Goal: Task Accomplishment & Management: Manage account settings

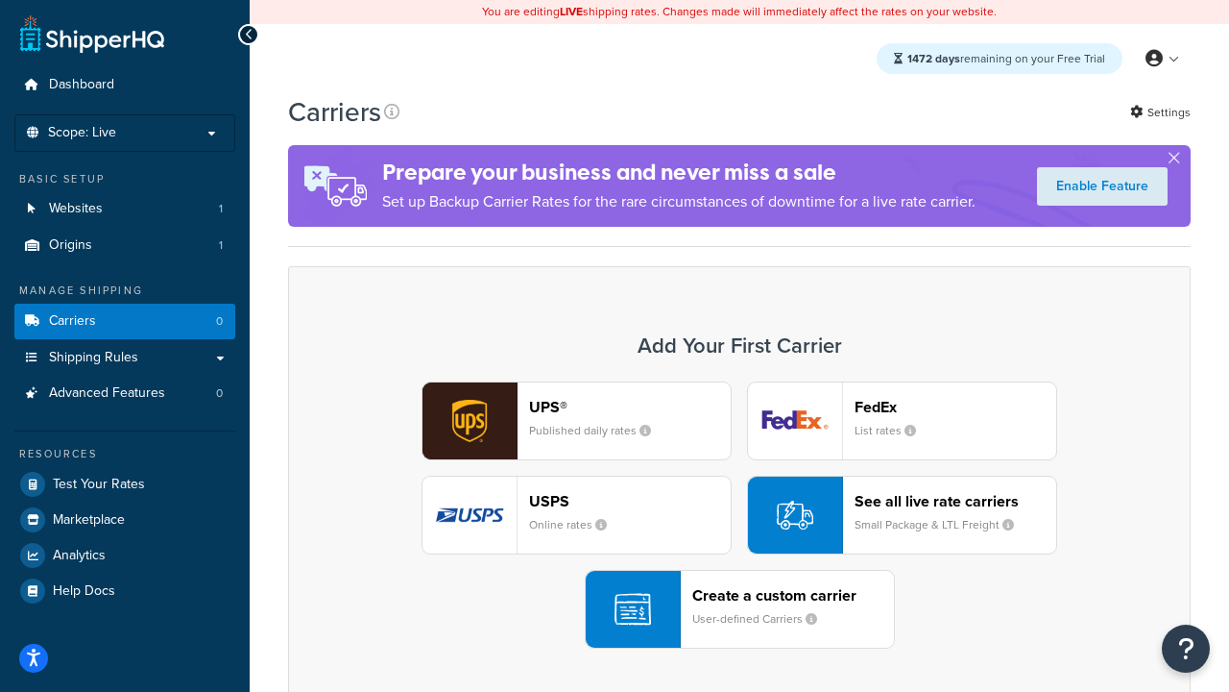
click at [740, 515] on div "UPS® Published daily rates FedEx List rates USPS Online rates See all live rate…" at bounding box center [739, 514] width 862 height 267
click at [956, 406] on header "FedEx" at bounding box center [956, 407] width 202 height 18
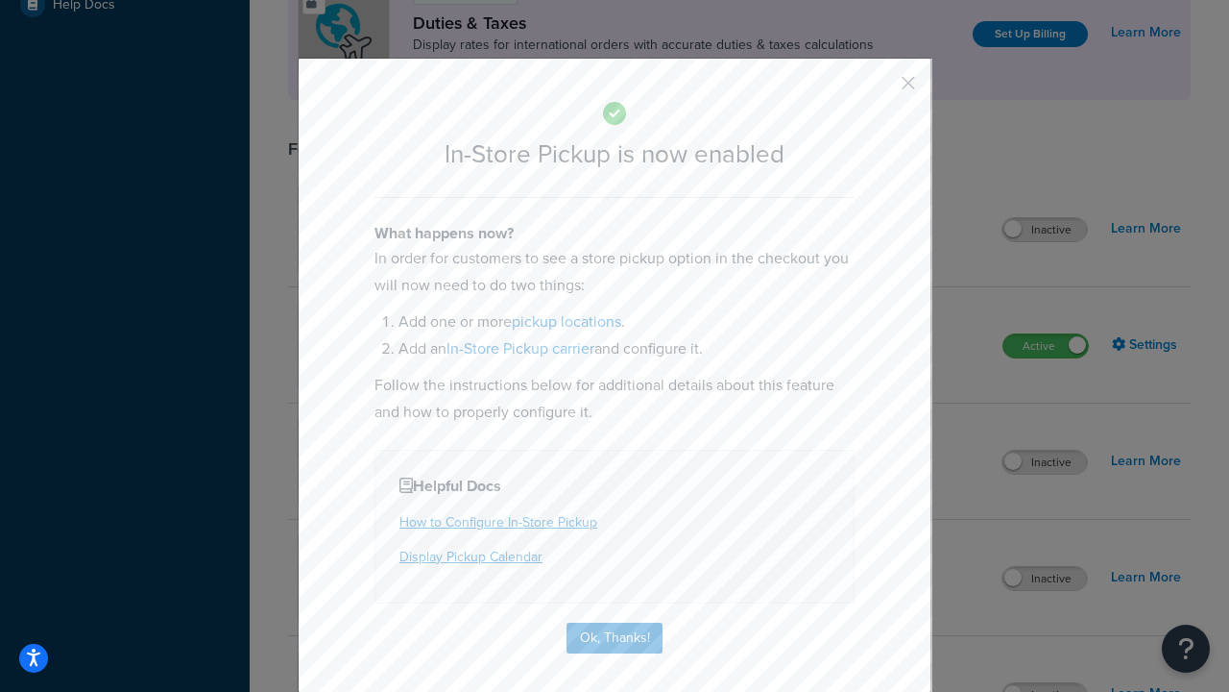
click at [880, 89] on button "button" at bounding box center [880, 89] width 5 height 5
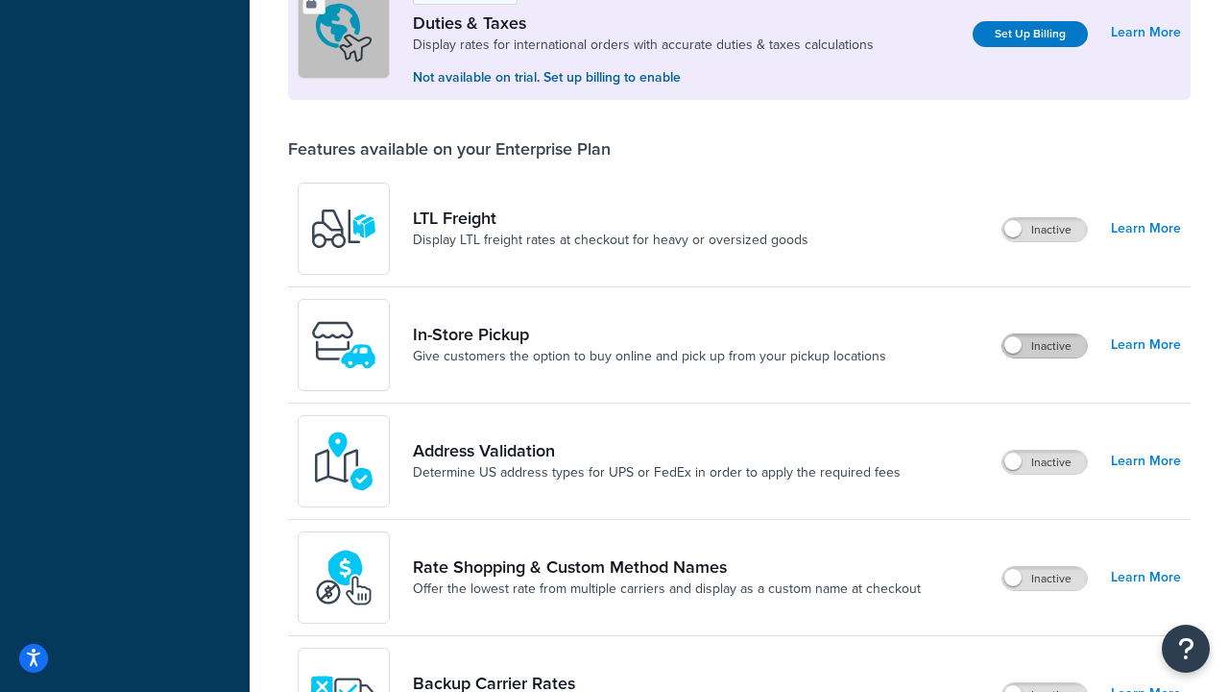
scroll to position [586, 0]
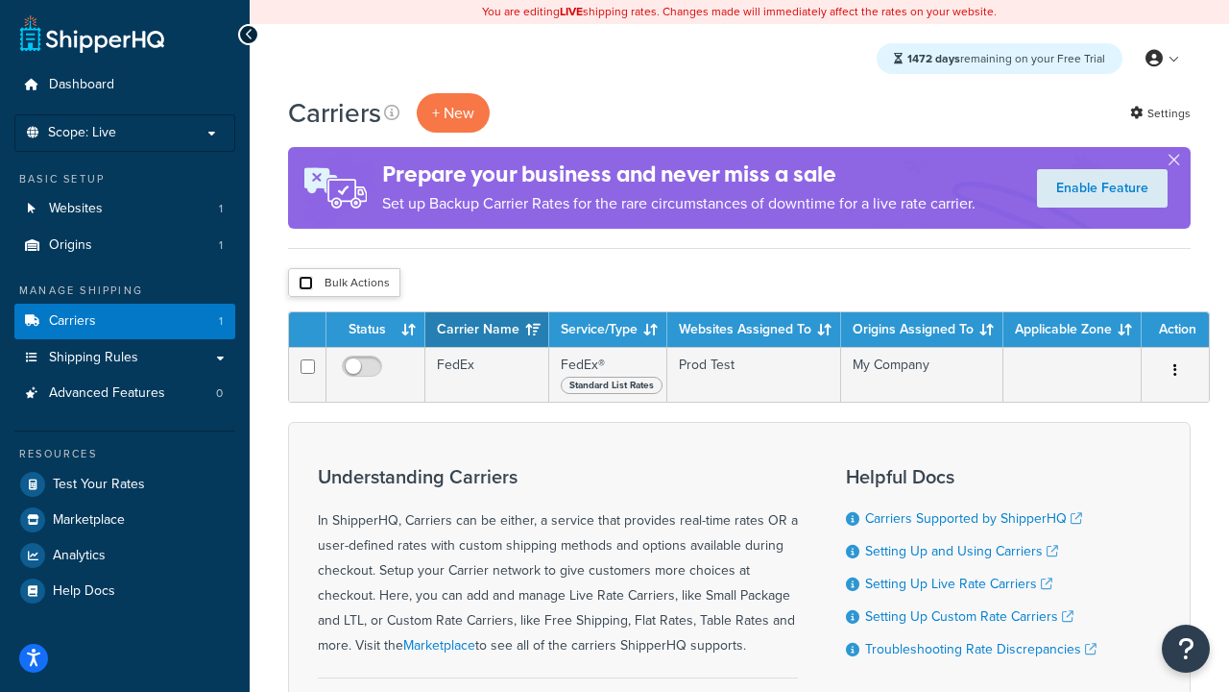
click at [305, 283] on input "checkbox" at bounding box center [306, 283] width 14 height 14
checkbox input "true"
click at [0, 0] on button "Delete" at bounding box center [0, 0] width 0 height 0
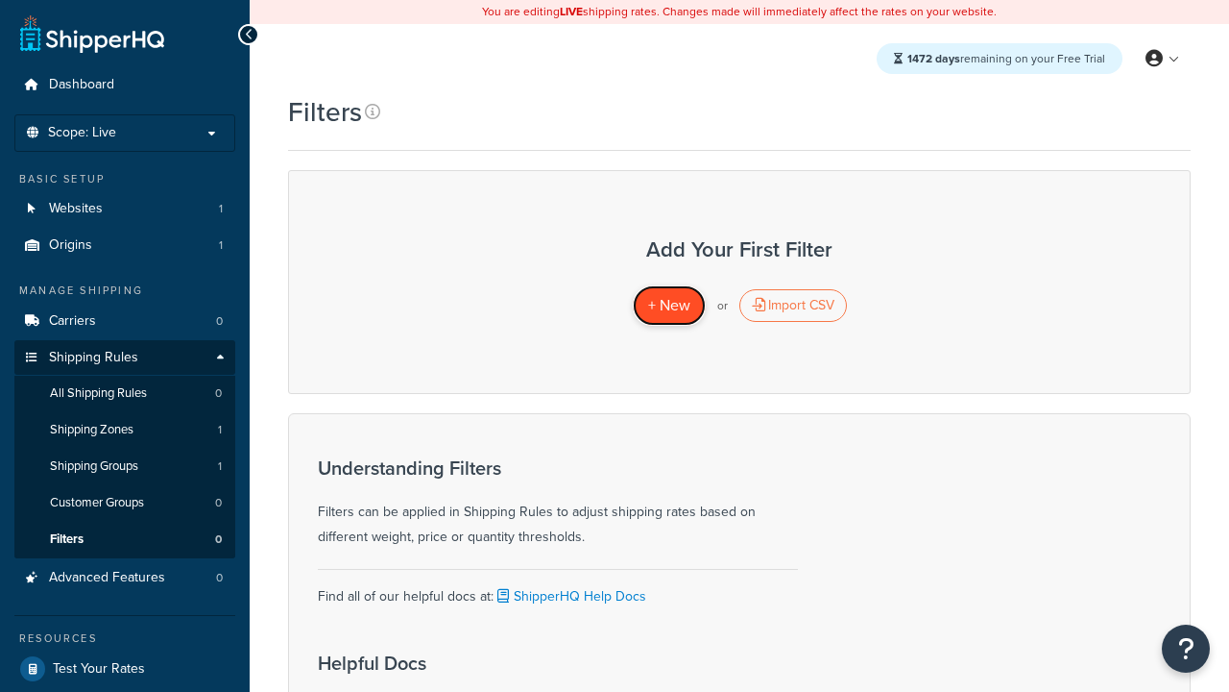
click at [668, 305] on span "+ New" at bounding box center [669, 305] width 42 height 22
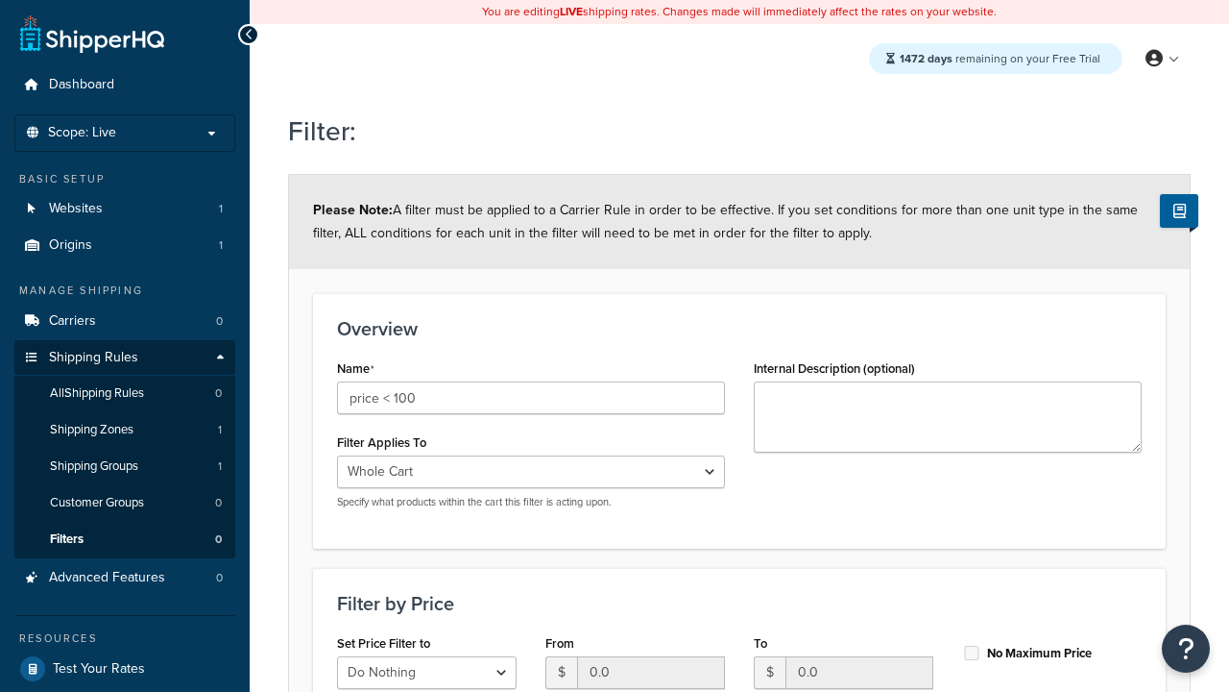
select select "range"
type input "price < 100"
type input "100"
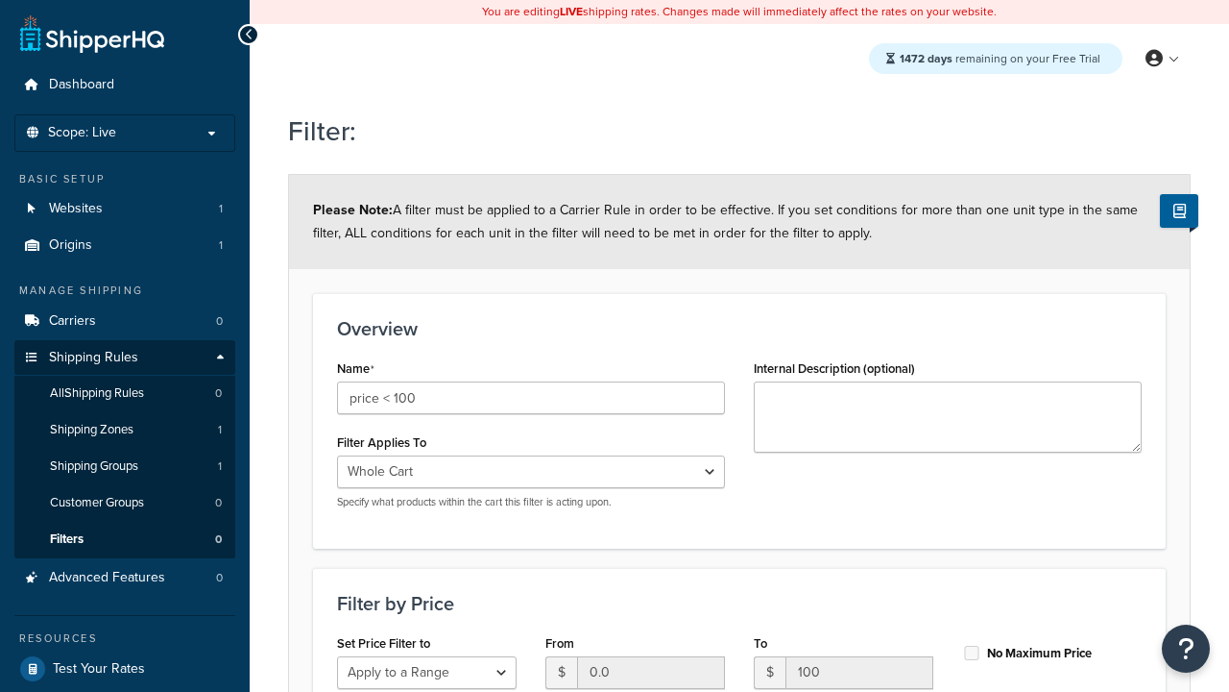
type input "100"
checkbox input "true"
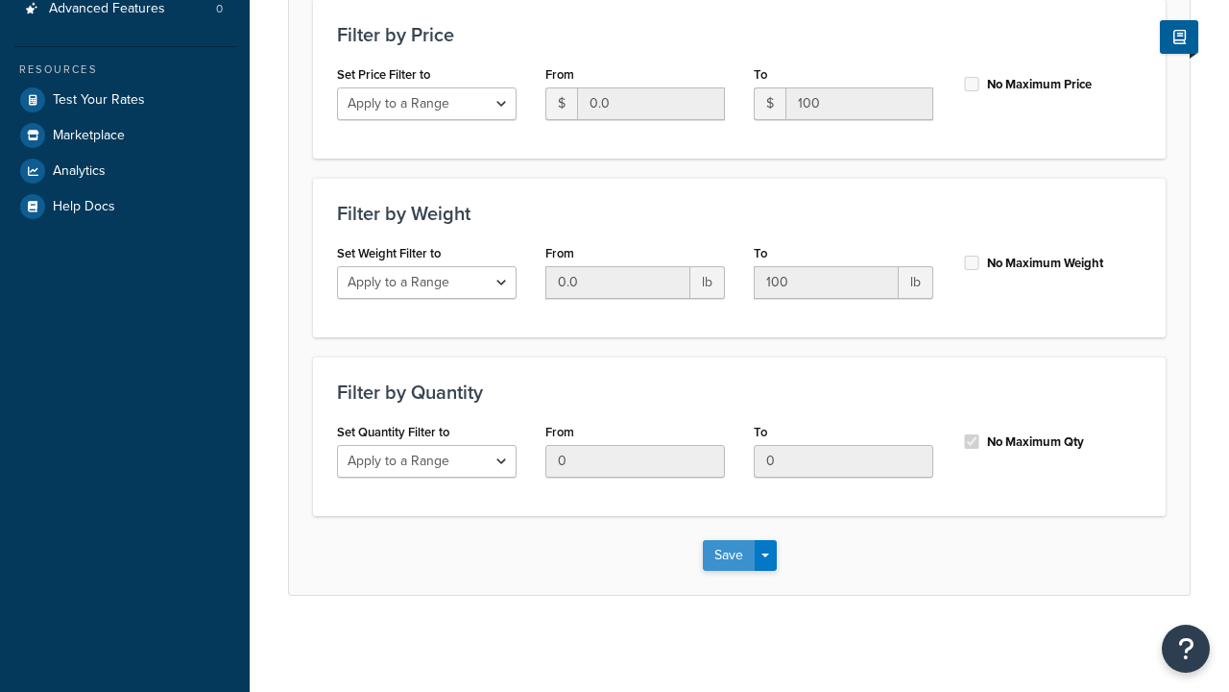
click at [728, 554] on button "Save" at bounding box center [729, 555] width 52 height 31
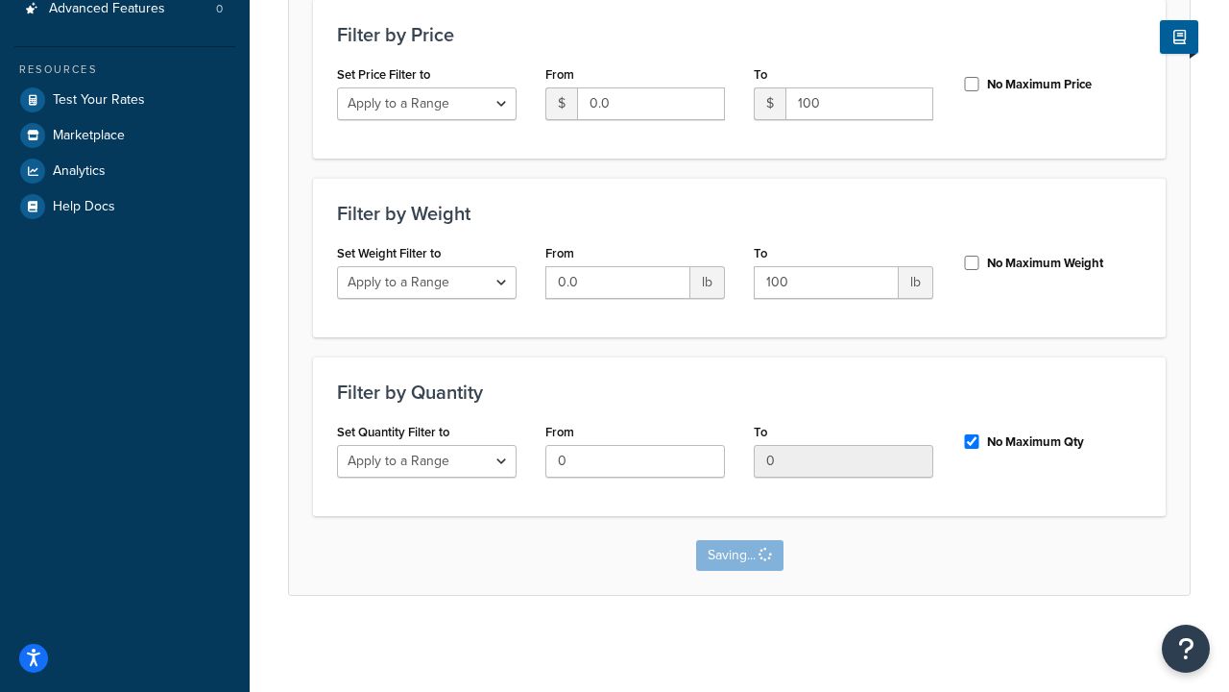
scroll to position [0, 0]
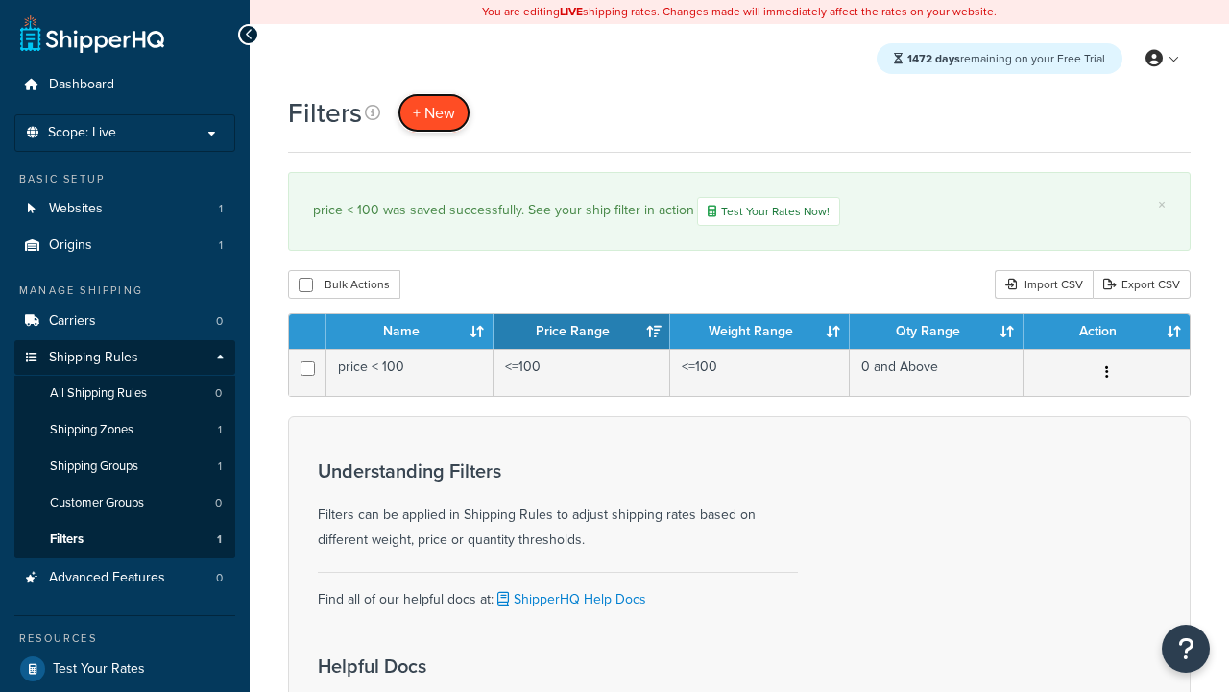
click at [434, 112] on span "+ New" at bounding box center [434, 113] width 42 height 22
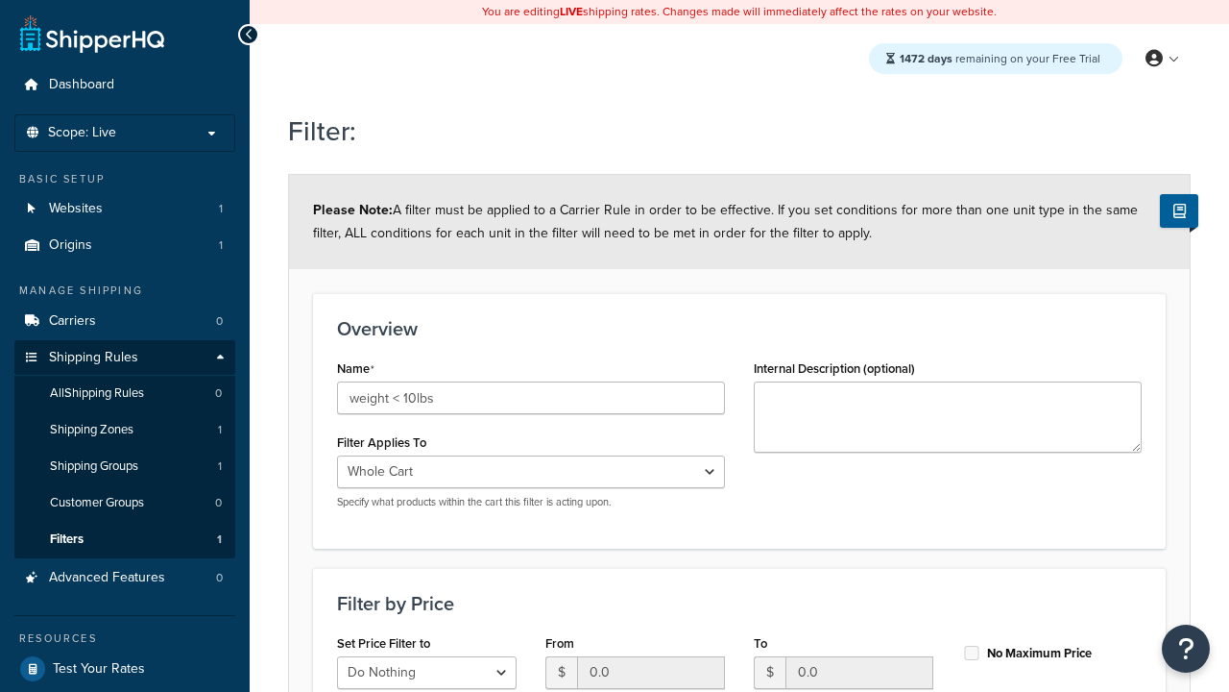
select select "range"
type input "weight < 10lbs"
type input "10"
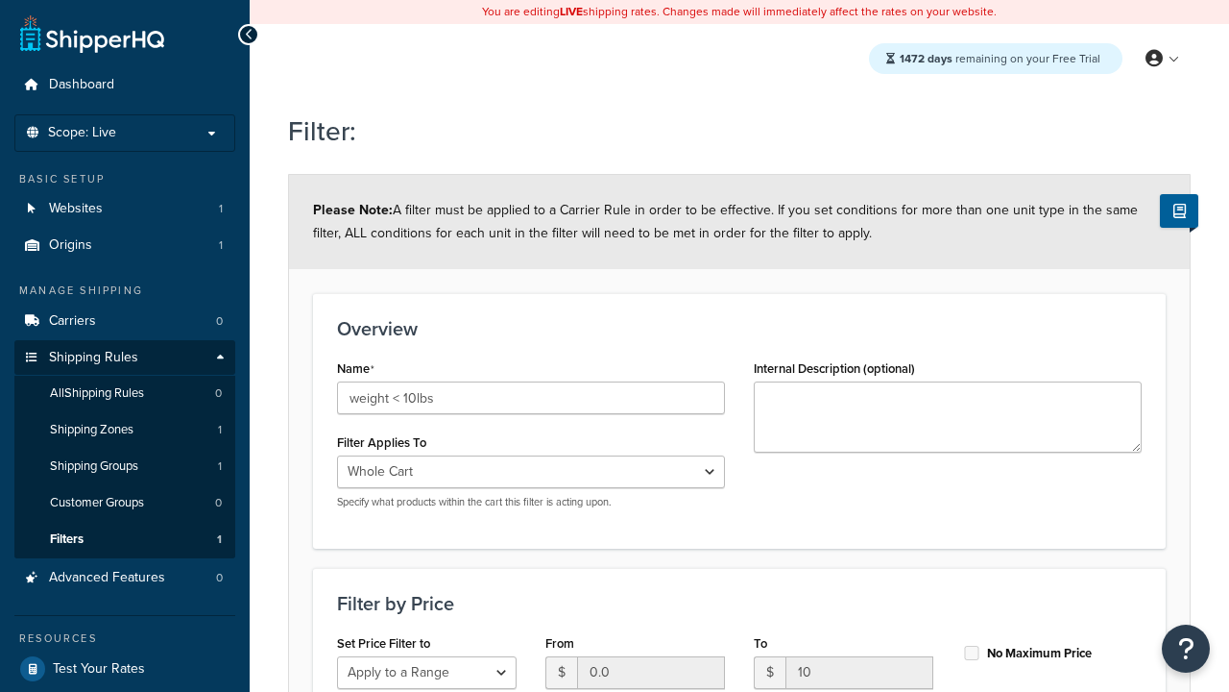
type input "10"
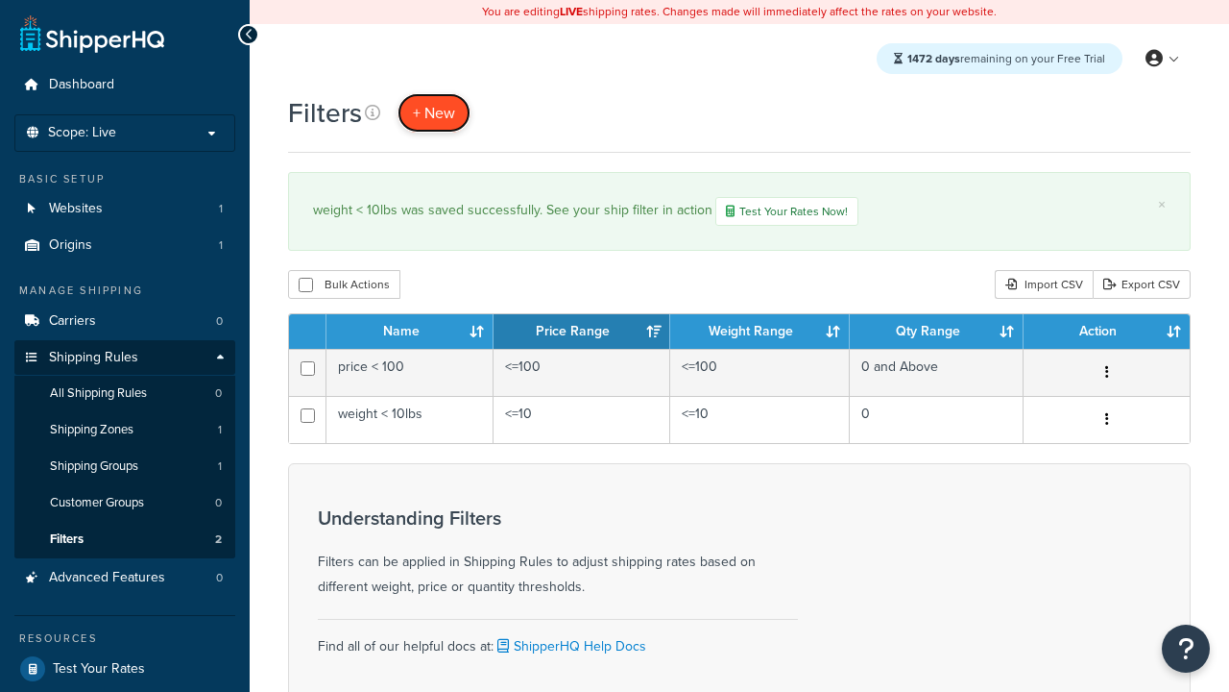
click at [434, 112] on span "+ New" at bounding box center [434, 113] width 42 height 22
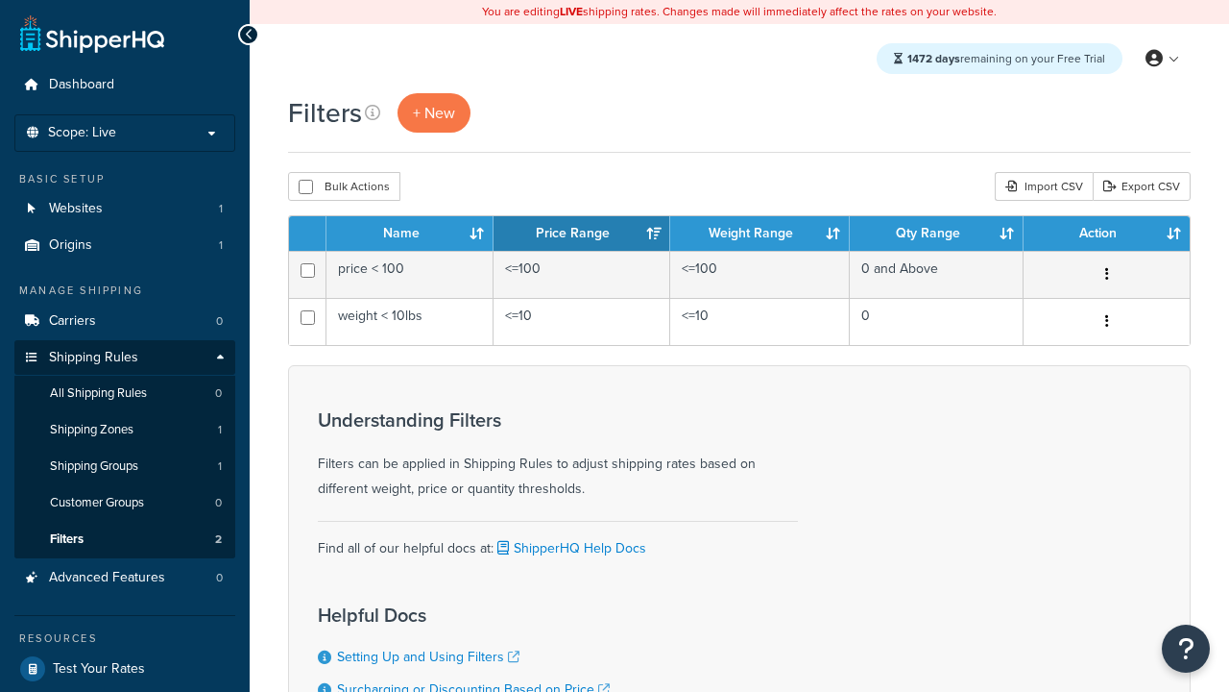
click at [410, 234] on th "Name" at bounding box center [410, 233] width 167 height 35
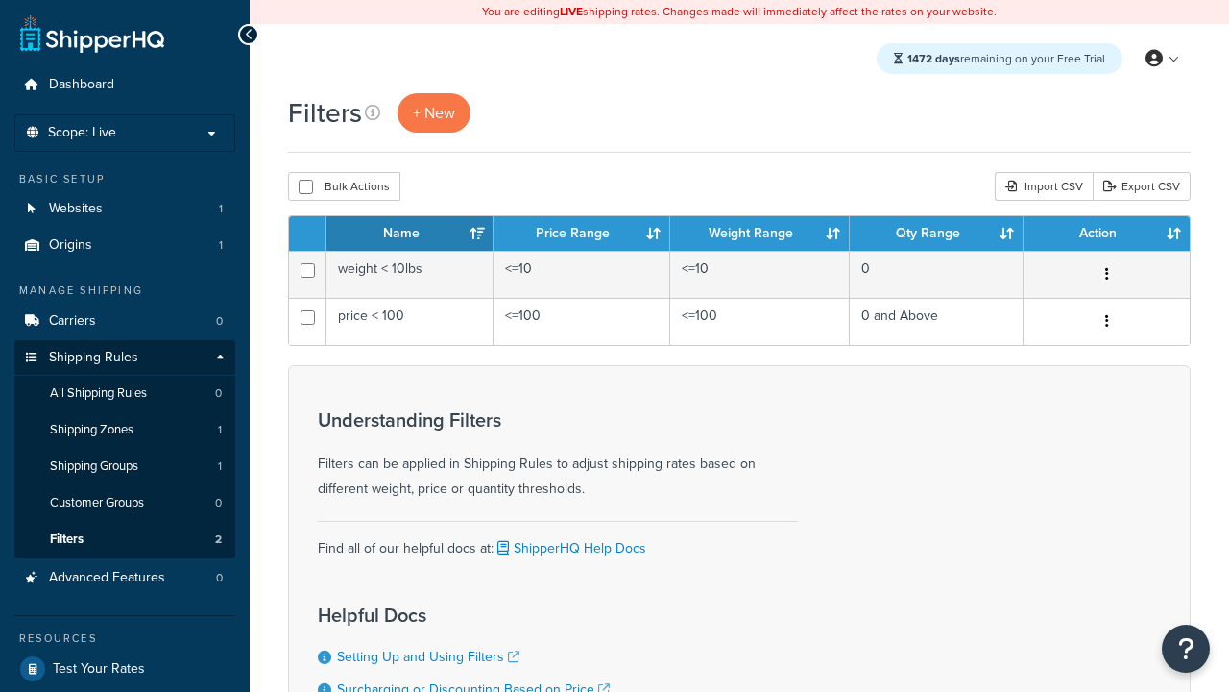
click at [582, 234] on th "Price Range" at bounding box center [582, 233] width 177 height 35
click at [760, 234] on th "Weight Range" at bounding box center [760, 233] width 180 height 35
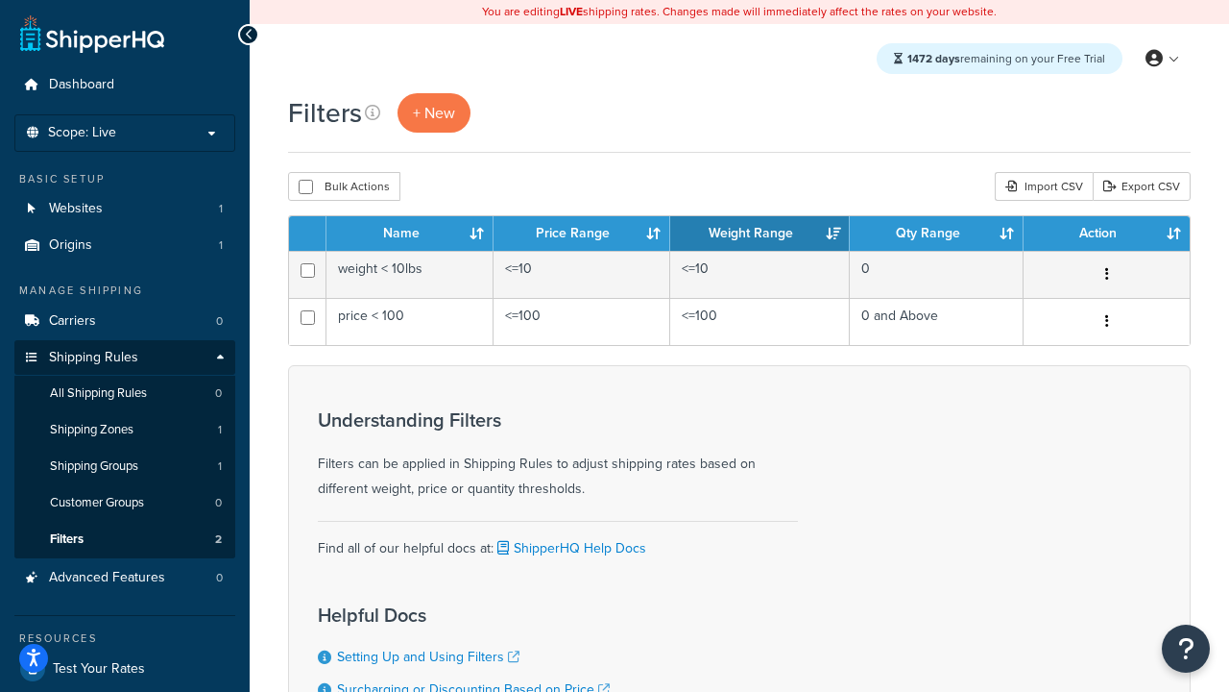
click at [760, 234] on th "Weight Range" at bounding box center [760, 233] width 180 height 35
click at [936, 234] on th "Qty Range" at bounding box center [937, 233] width 174 height 35
click at [1106, 234] on th "Action" at bounding box center [1107, 233] width 166 height 35
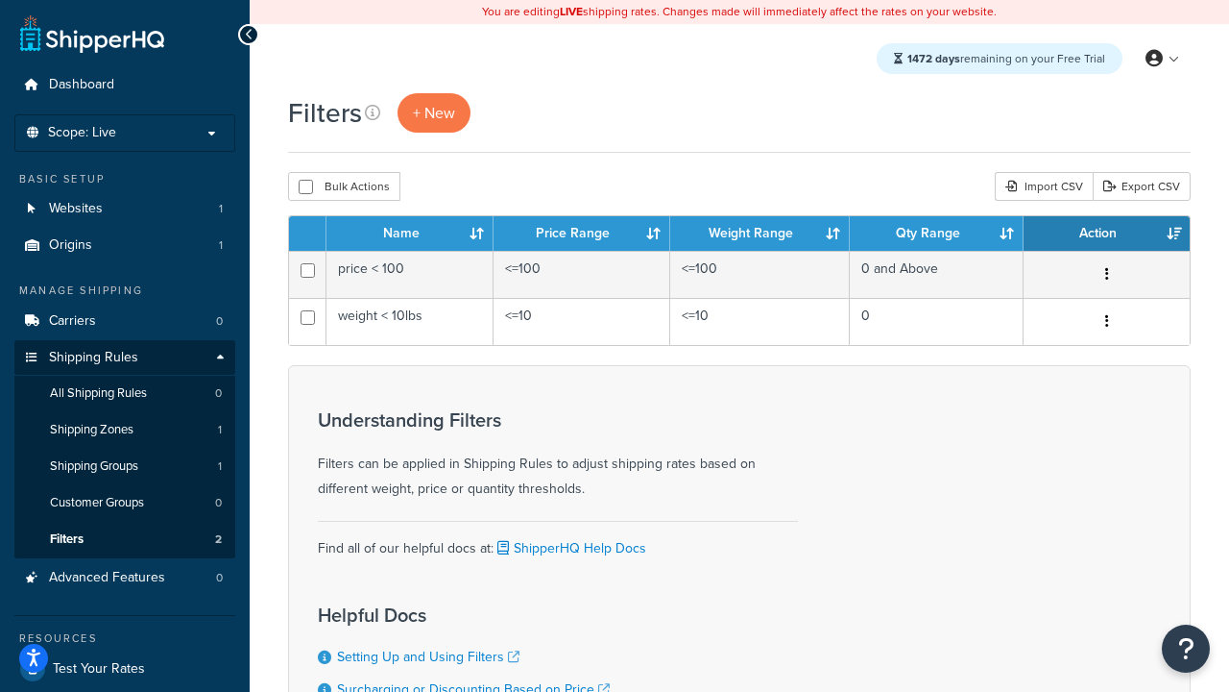
click at [1106, 234] on th "Action" at bounding box center [1107, 233] width 166 height 35
click at [373, 112] on icon at bounding box center [372, 112] width 15 height 15
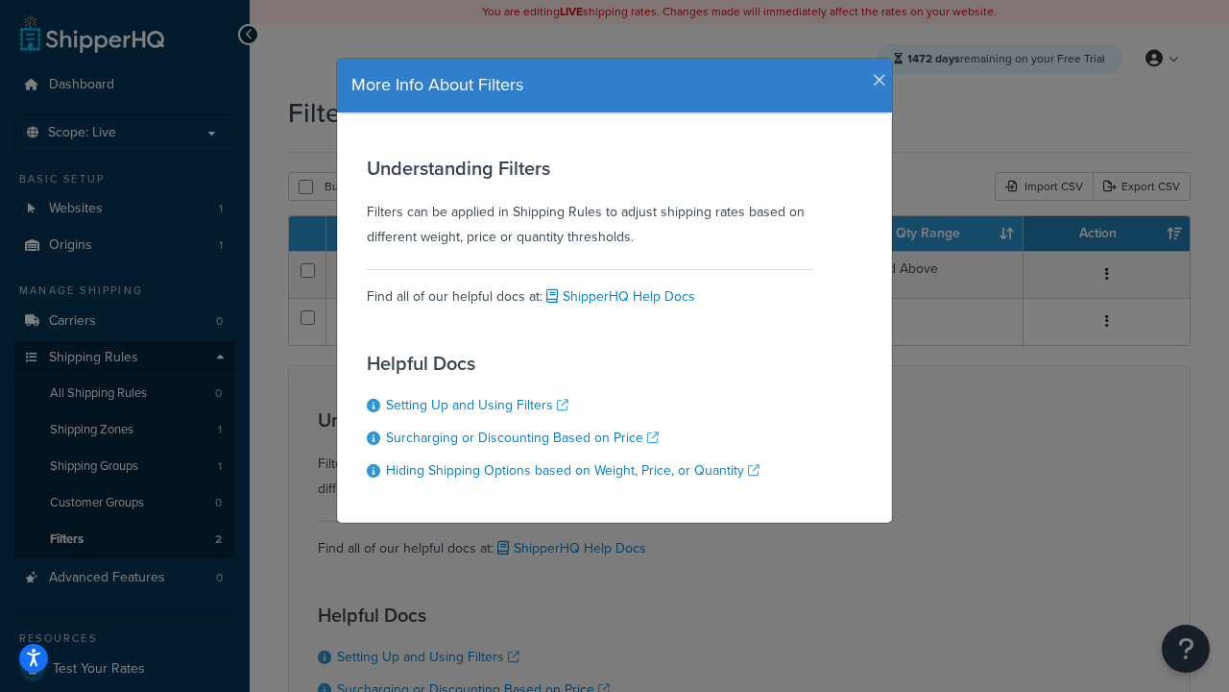
click at [875, 73] on icon "button" at bounding box center [879, 80] width 13 height 17
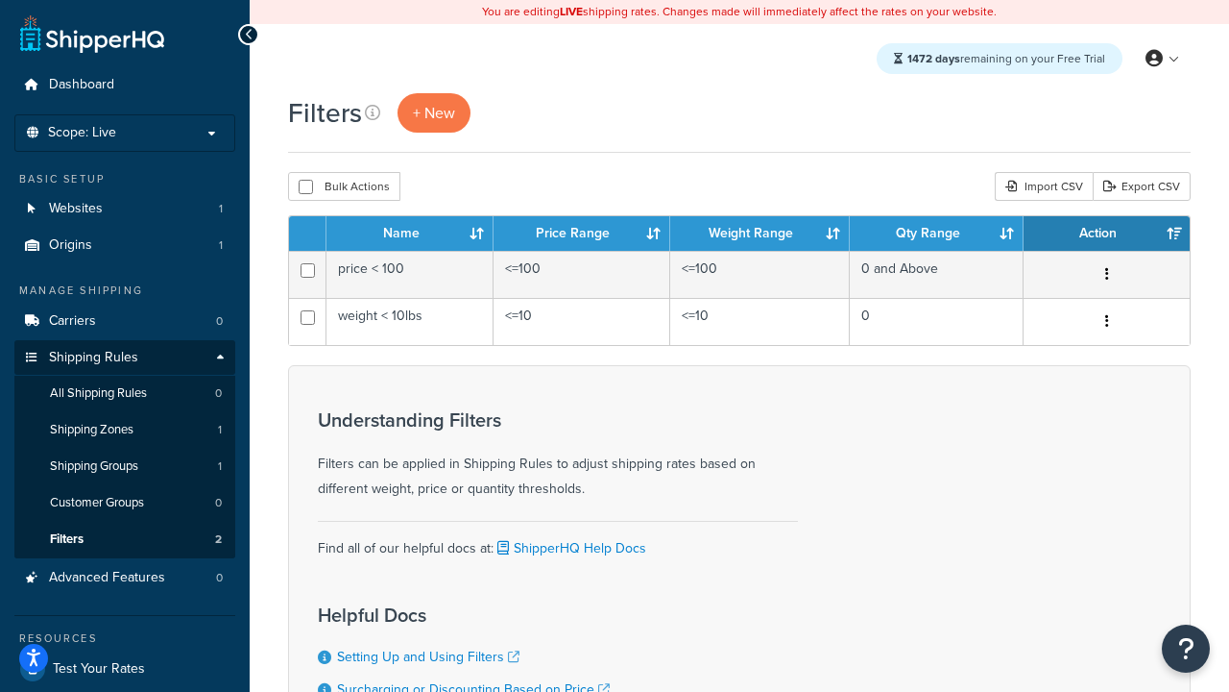
scroll to position [173, 0]
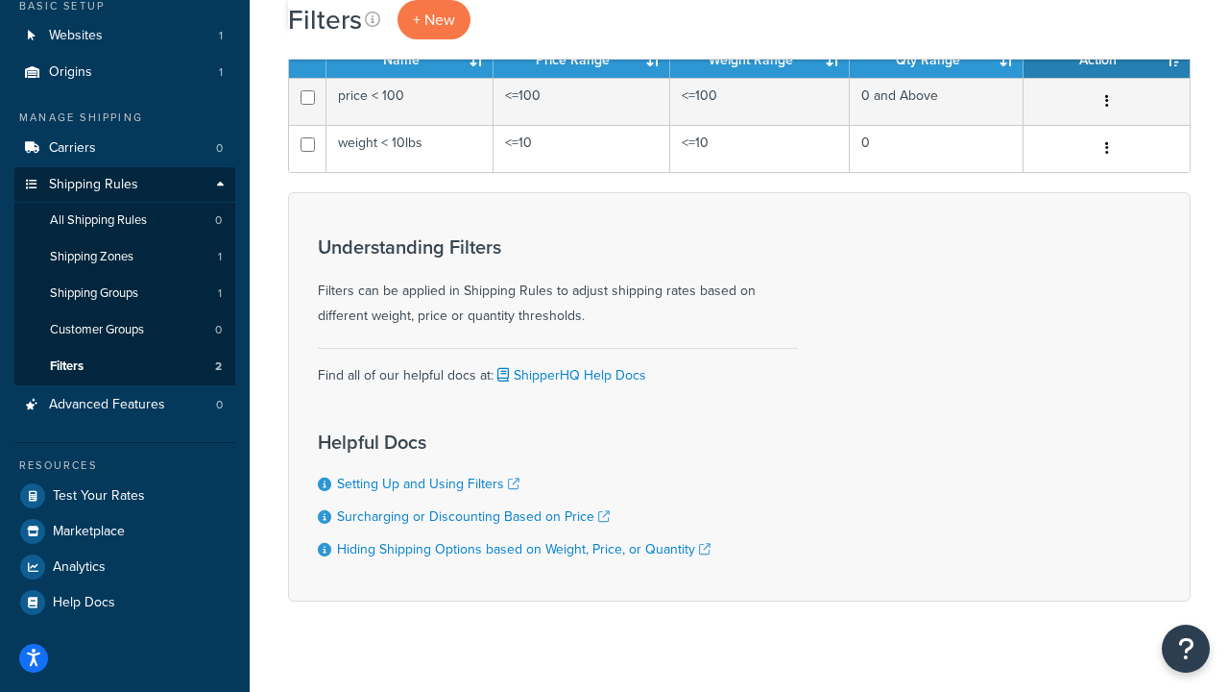
click at [344, 28] on button "Bulk Actions" at bounding box center [344, 13] width 112 height 29
checkbox input "true"
click at [517, 28] on button "Delete" at bounding box center [512, 13] width 66 height 29
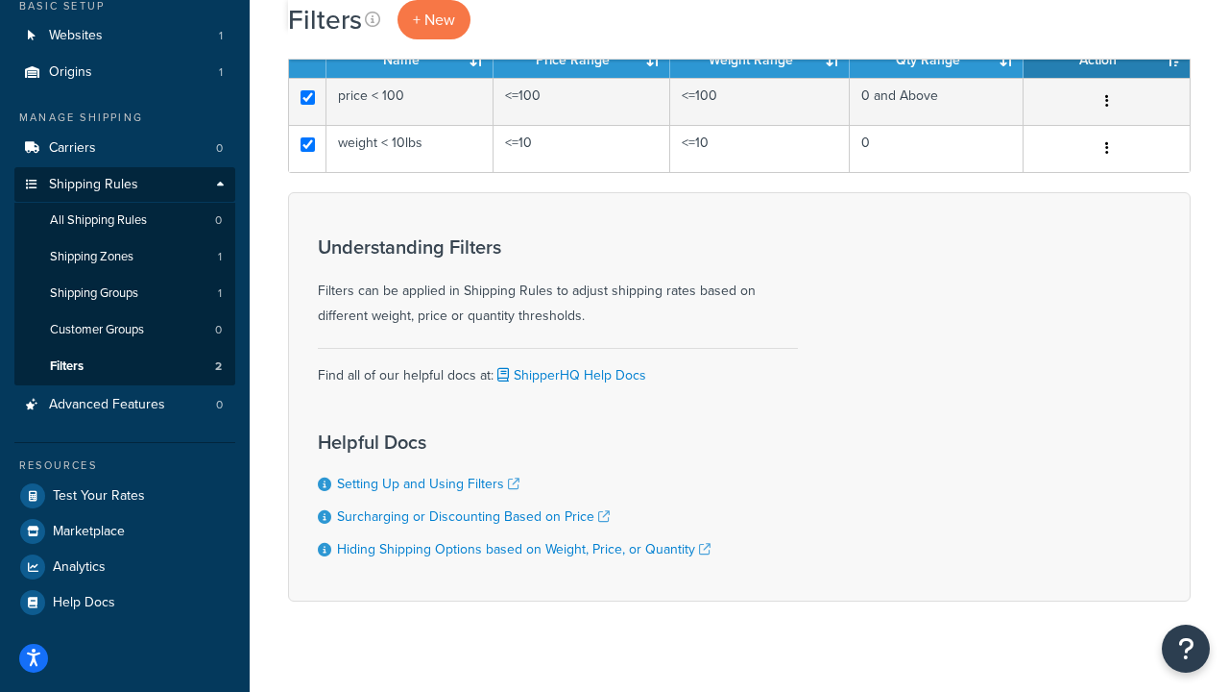
scroll to position [0, 0]
